Goal: Task Accomplishment & Management: Use online tool/utility

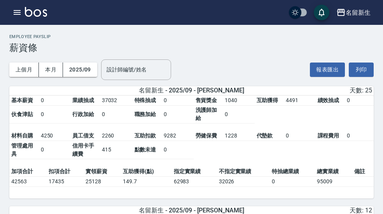
scroll to position [396, 0]
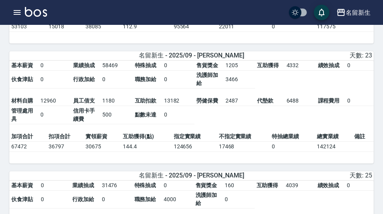
click at [17, 12] on icon "button" at bounding box center [17, 12] width 7 height 5
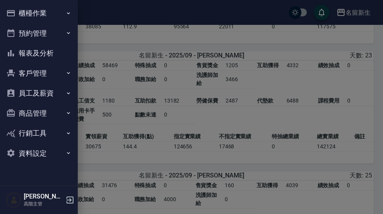
click at [30, 18] on button "櫃檯作業" at bounding box center [39, 13] width 72 height 20
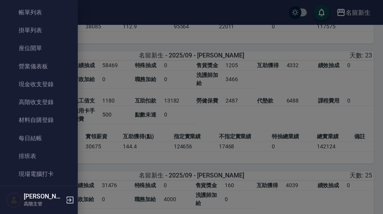
scroll to position [45, 0]
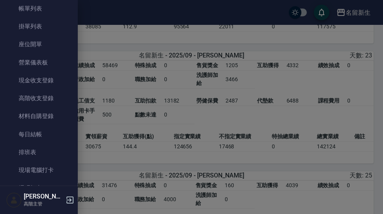
click at [56, 172] on link "現場電腦打卡" at bounding box center [39, 170] width 72 height 18
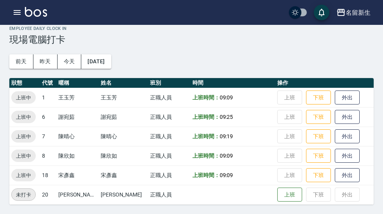
click at [48, 54] on button "昨天" at bounding box center [45, 61] width 24 height 14
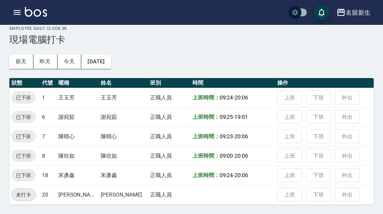
click at [18, 54] on button "前天" at bounding box center [21, 61] width 24 height 14
click at [70, 54] on button "今天" at bounding box center [70, 61] width 24 height 14
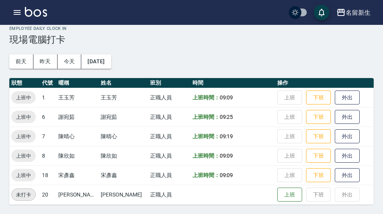
click at [162, 210] on div "Employee Daily Clock In 現場電腦打卡 [DATE] [DATE] [DATE] [DATE] 狀態 代號 暱稱 姓名 班別 時間 操作…" at bounding box center [191, 103] width 383 height 222
click at [350, 13] on div "名留新生" at bounding box center [358, 13] width 25 height 10
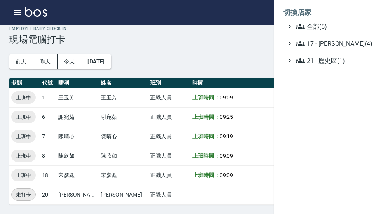
click at [333, 26] on span "全部(5)" at bounding box center [333, 26] width 75 height 9
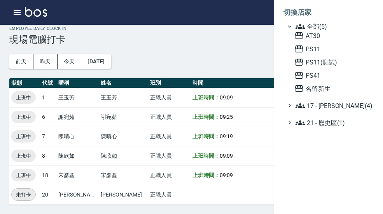
click at [330, 51] on span "PS11" at bounding box center [332, 48] width 76 height 9
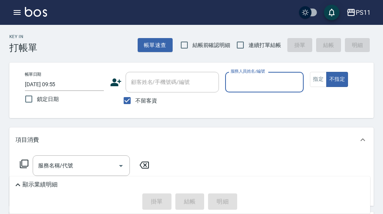
click at [10, 13] on button "button" at bounding box center [17, 13] width 16 height 16
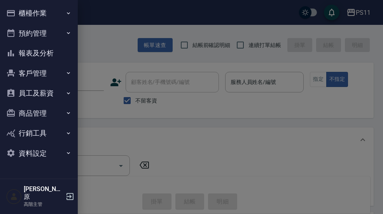
click at [71, 17] on button "櫃檯作業" at bounding box center [39, 13] width 72 height 20
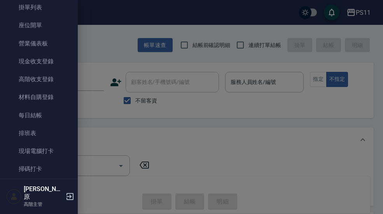
scroll to position [65, 0]
click at [57, 154] on link "現場電腦打卡" at bounding box center [39, 151] width 72 height 18
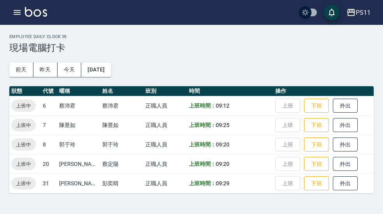
click at [18, 15] on icon "button" at bounding box center [16, 12] width 9 height 9
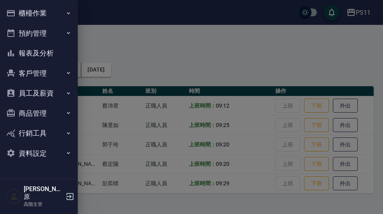
click at [25, 16] on button "櫃檯作業" at bounding box center [39, 13] width 72 height 20
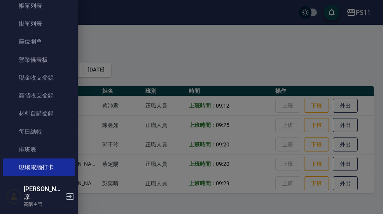
scroll to position [48, 0]
click at [57, 169] on link "現場電腦打卡" at bounding box center [39, 167] width 72 height 18
click at [232, 47] on div at bounding box center [191, 107] width 383 height 214
